Goal: Task Accomplishment & Management: Use online tool/utility

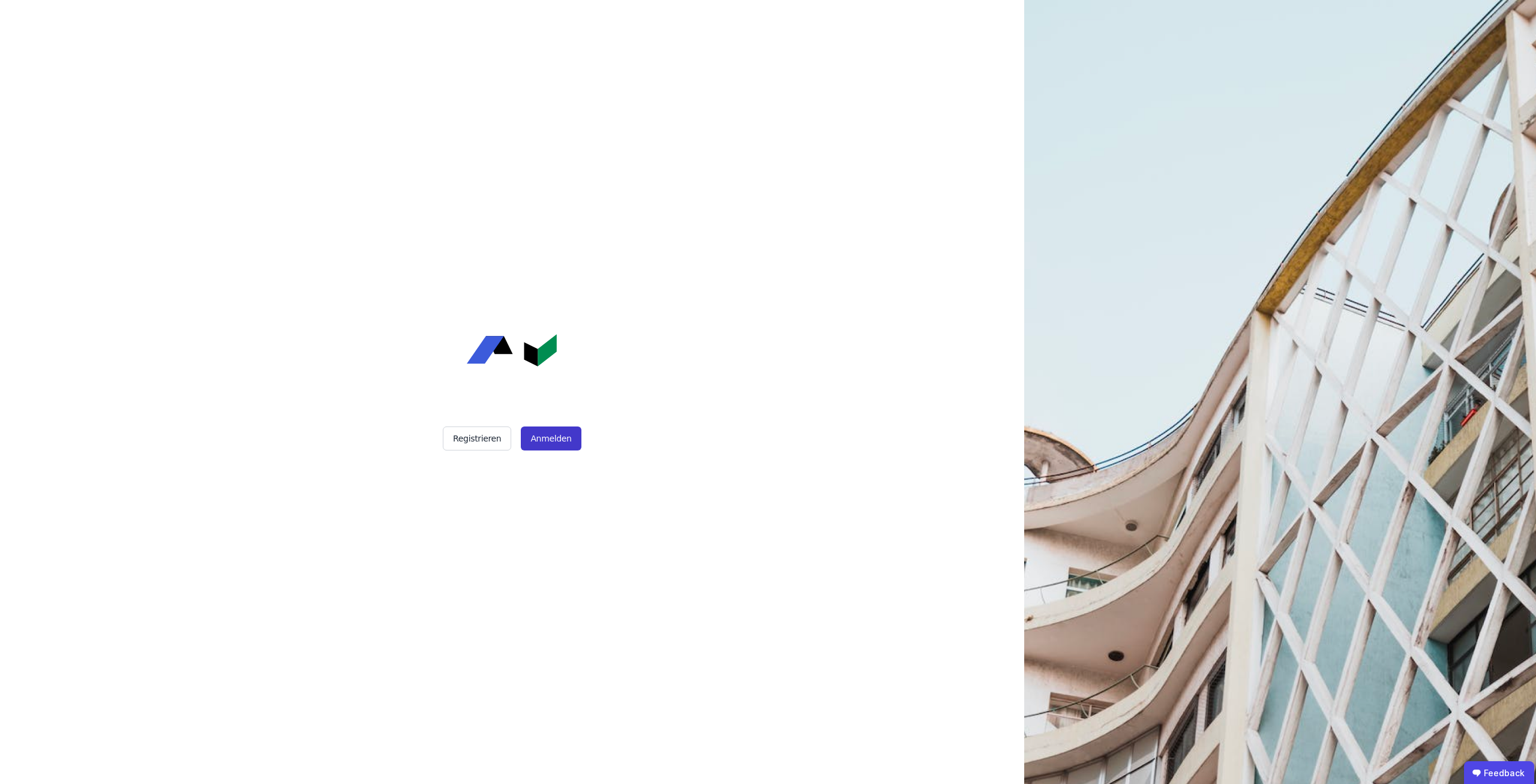
click at [565, 430] on button "Anmelden" at bounding box center [550, 438] width 60 height 24
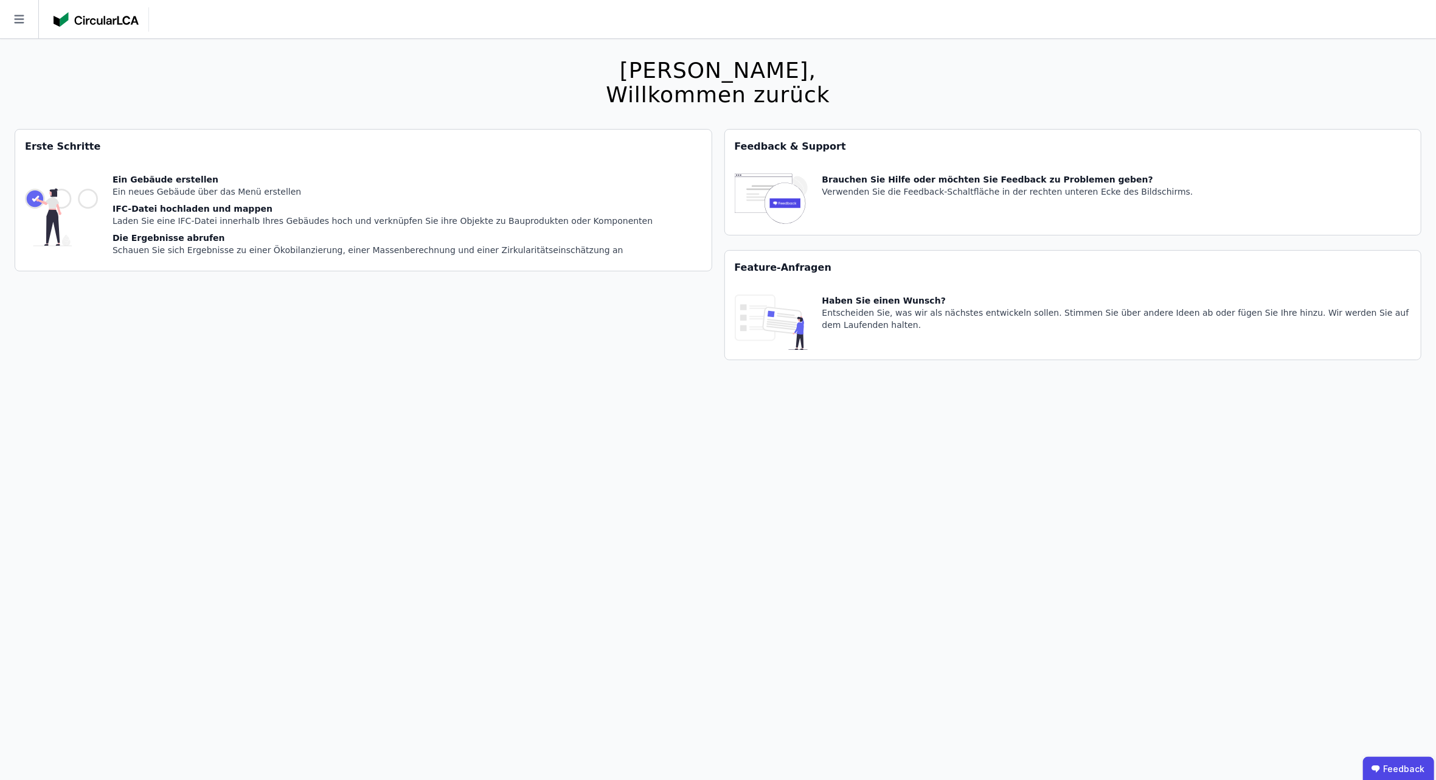
click at [696, 362] on div "Erste Schritte Ein Gebäude erstellen Ein neues Gebäude über das Menü erstellen …" at bounding box center [364, 252] width 698 height 246
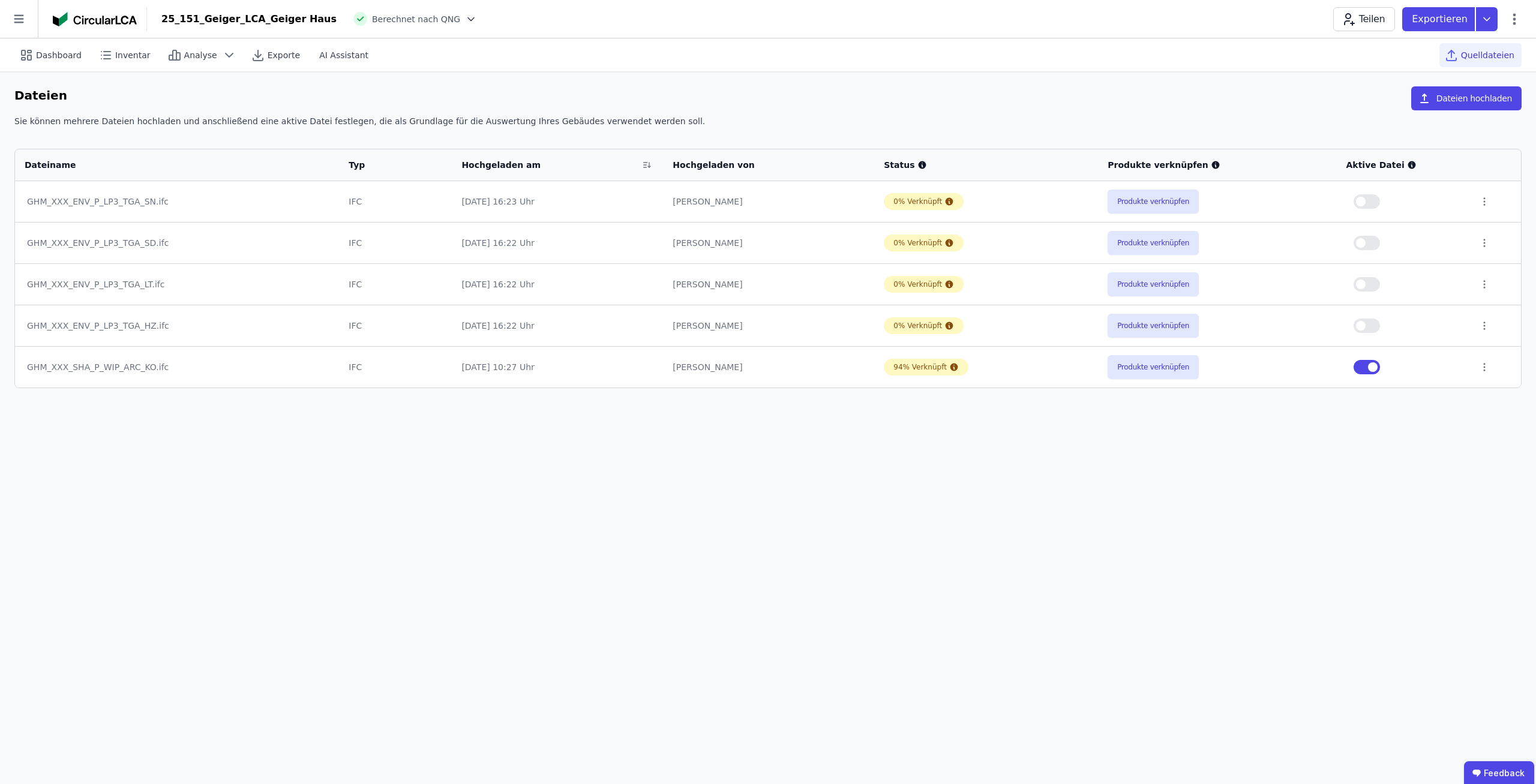
click at [699, 506] on div "Dashboard Inventar Analyse Exporte AI Assistant Quelldateien Dateien Dateien ho…" at bounding box center [768, 411] width 1536 height 746
click at [88, 367] on div "GHM_XXX_SHA_P_WIP_ARC_KO.ifc" at bounding box center [177, 367] width 300 height 12
click at [1143, 366] on button "Produkte verknüpfen" at bounding box center [1153, 367] width 91 height 24
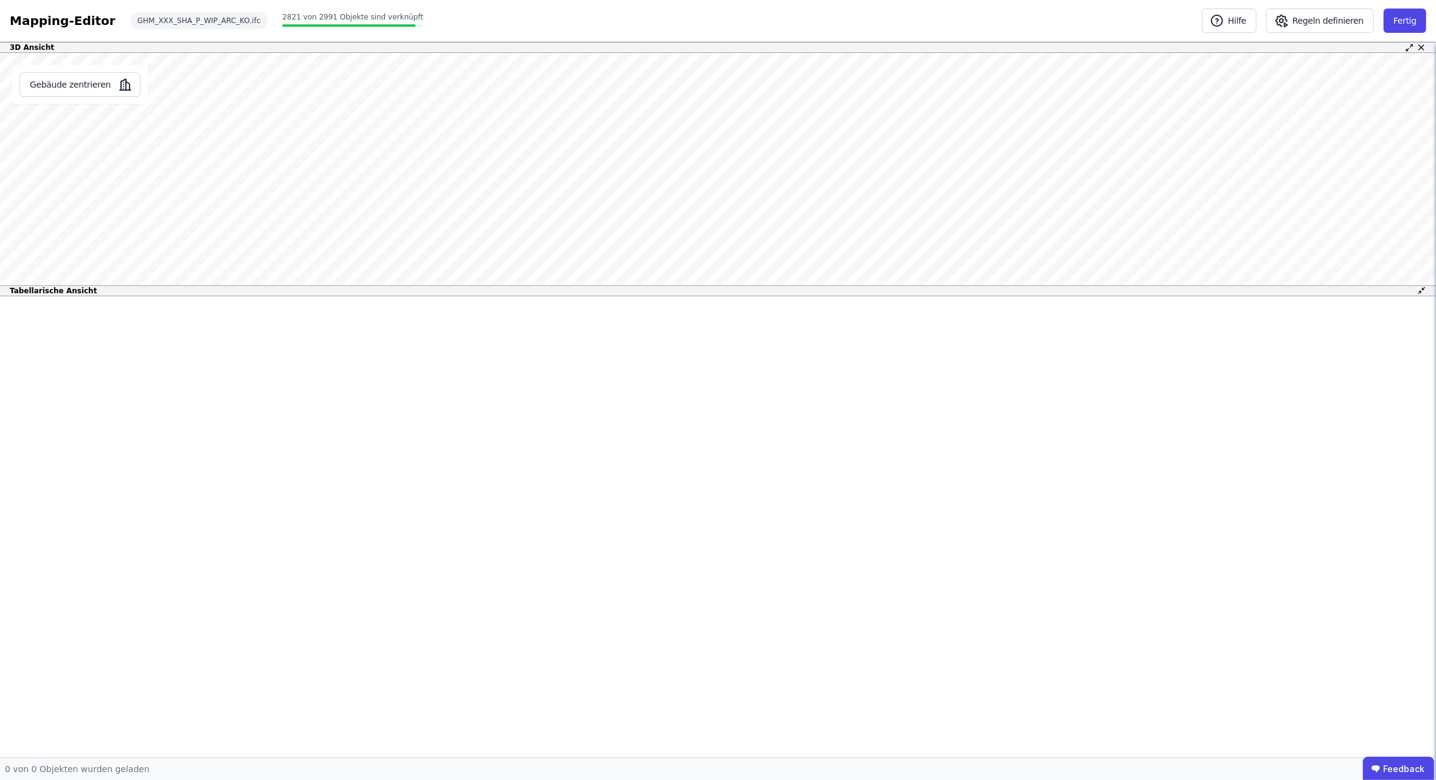
click at [759, 415] on div "Tabellarische Ansicht" at bounding box center [718, 521] width 1436 height 472
